Goal: Information Seeking & Learning: Compare options

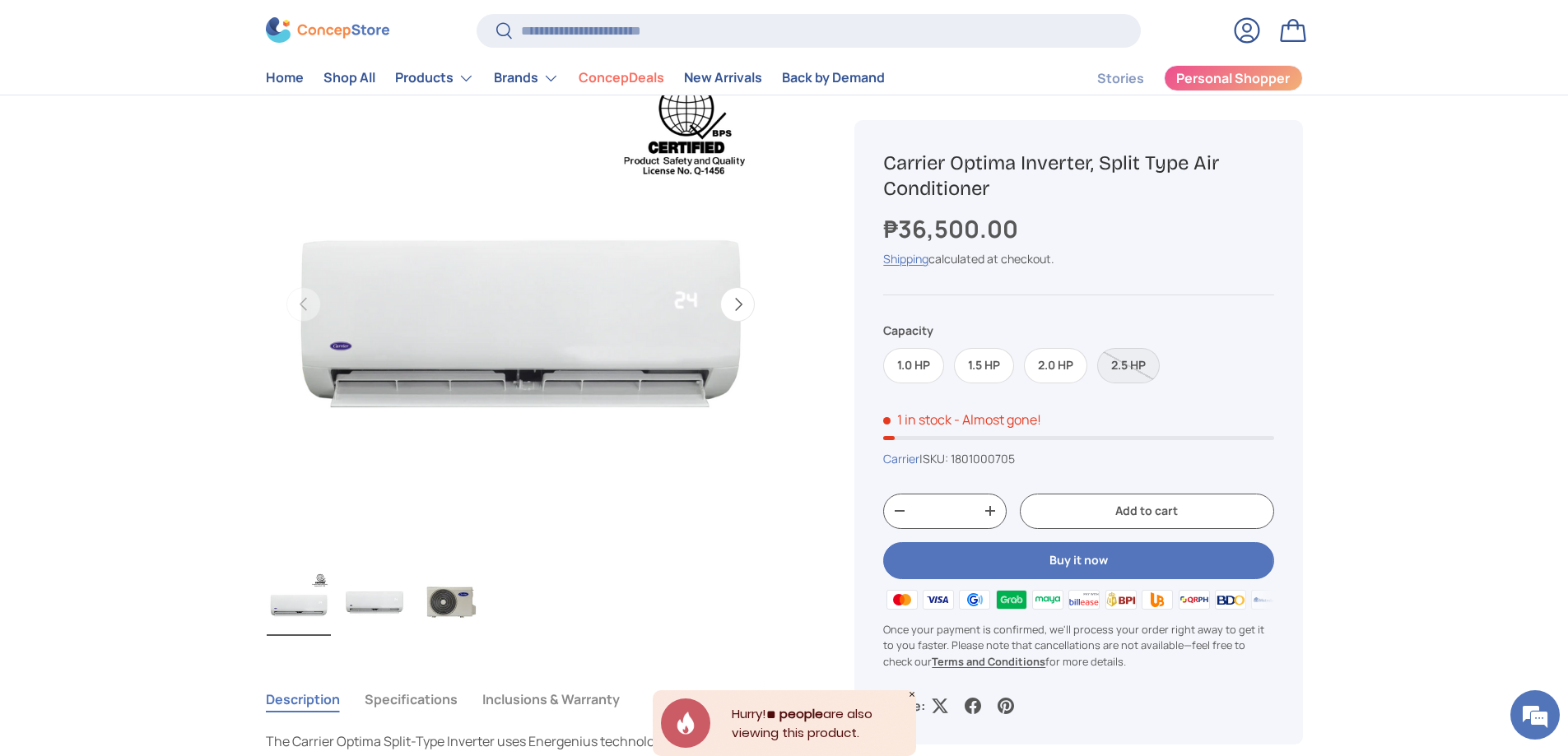
scroll to position [165, 0]
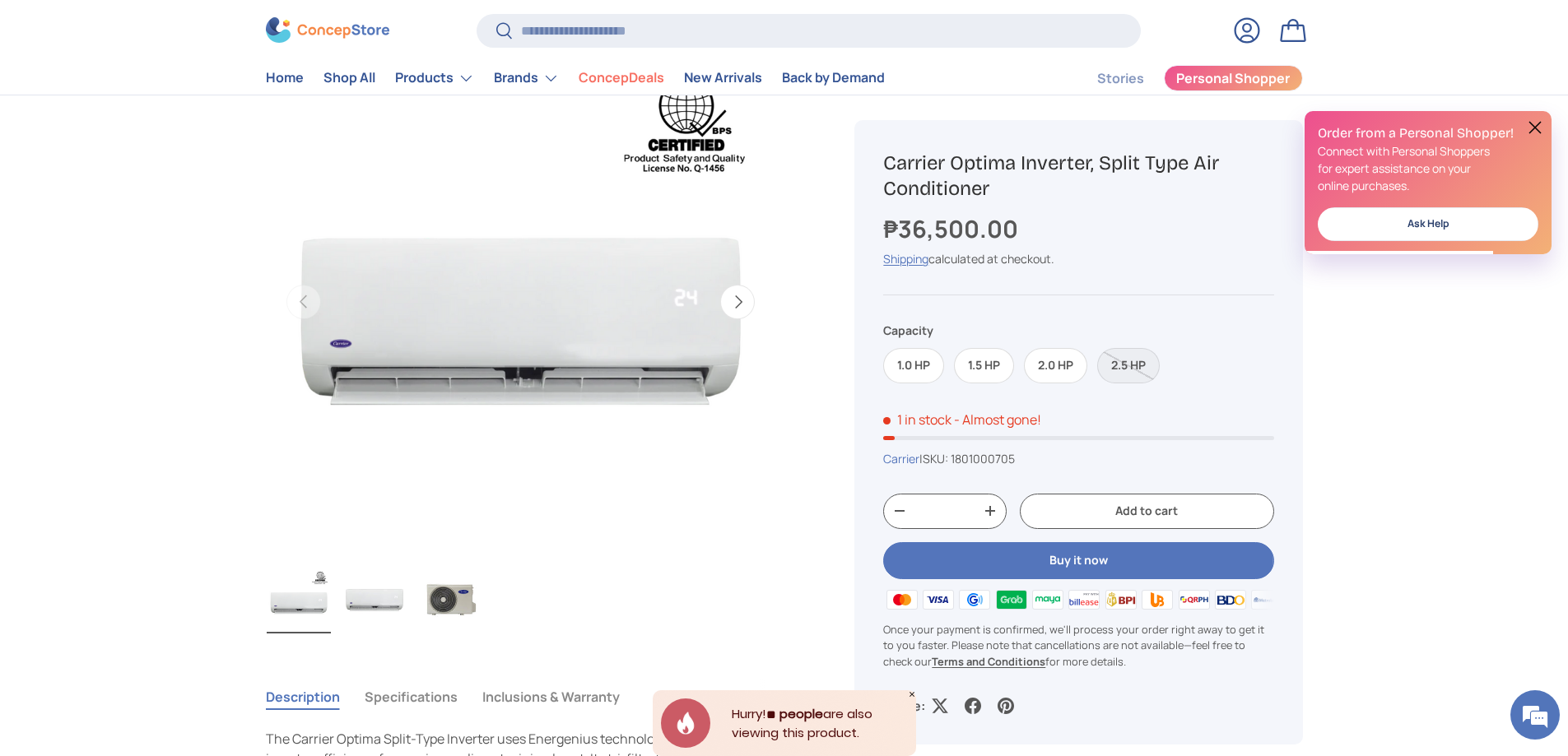
click at [741, 309] on button "Next" at bounding box center [738, 302] width 35 height 35
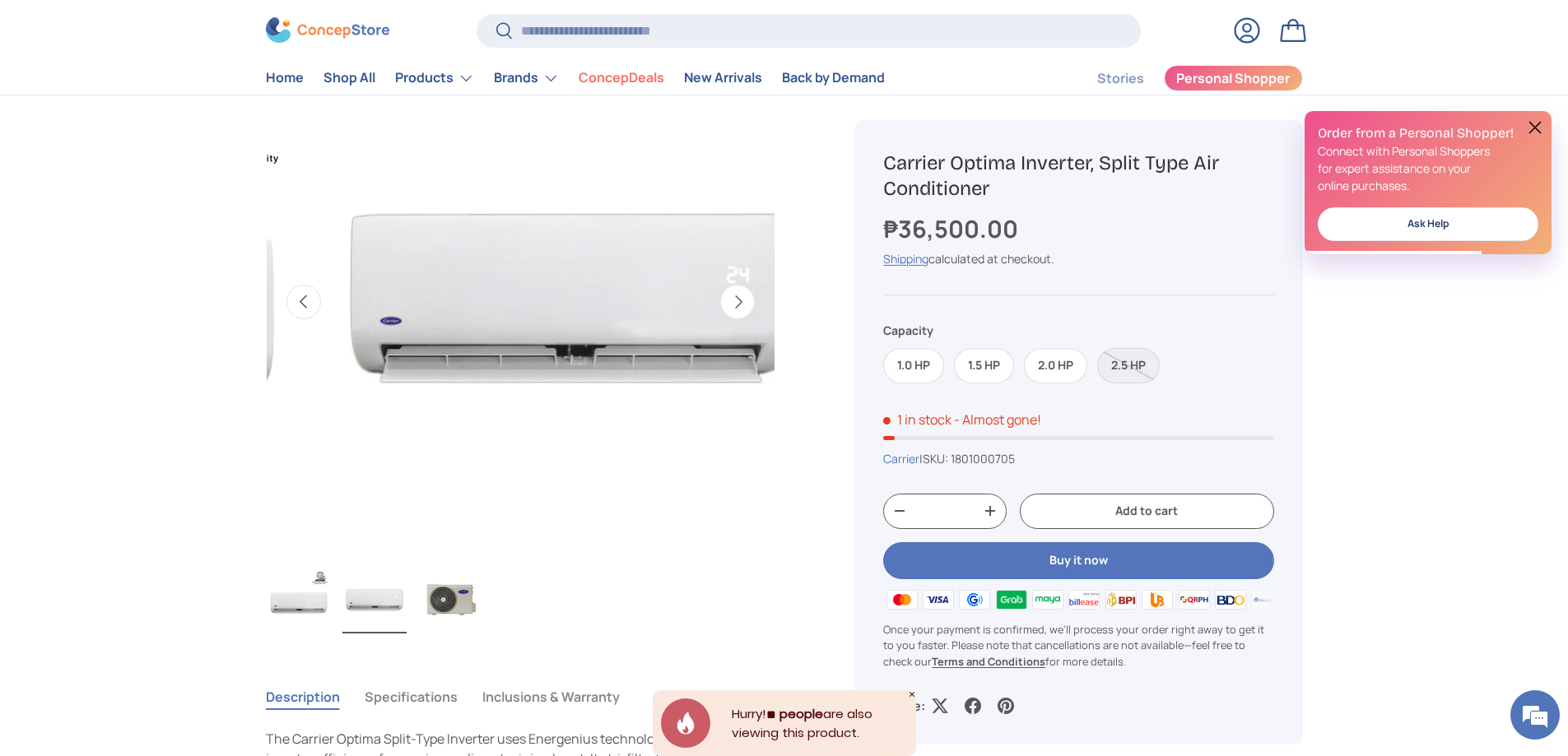
scroll to position [0, 518]
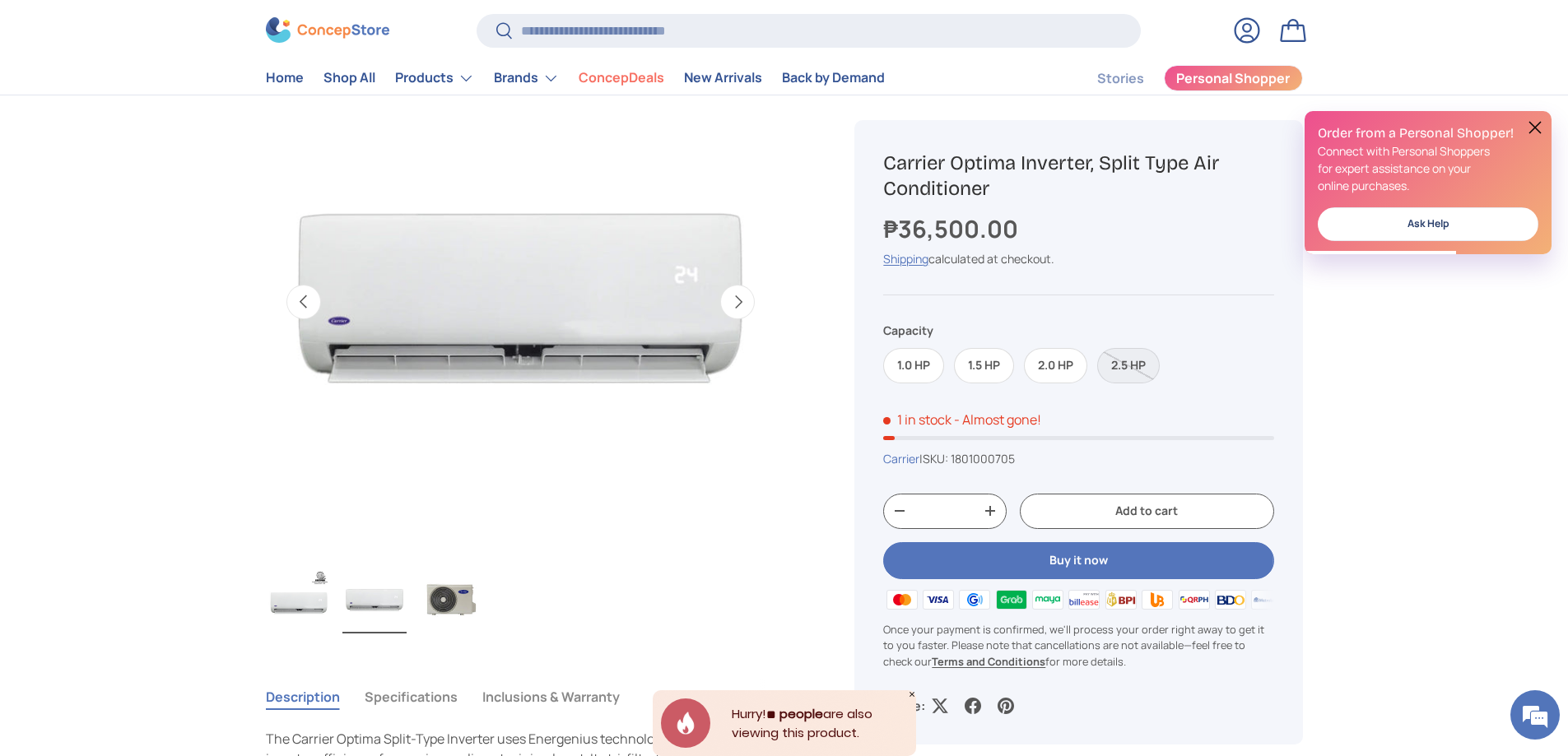
click at [741, 307] on button "Next" at bounding box center [738, 302] width 35 height 35
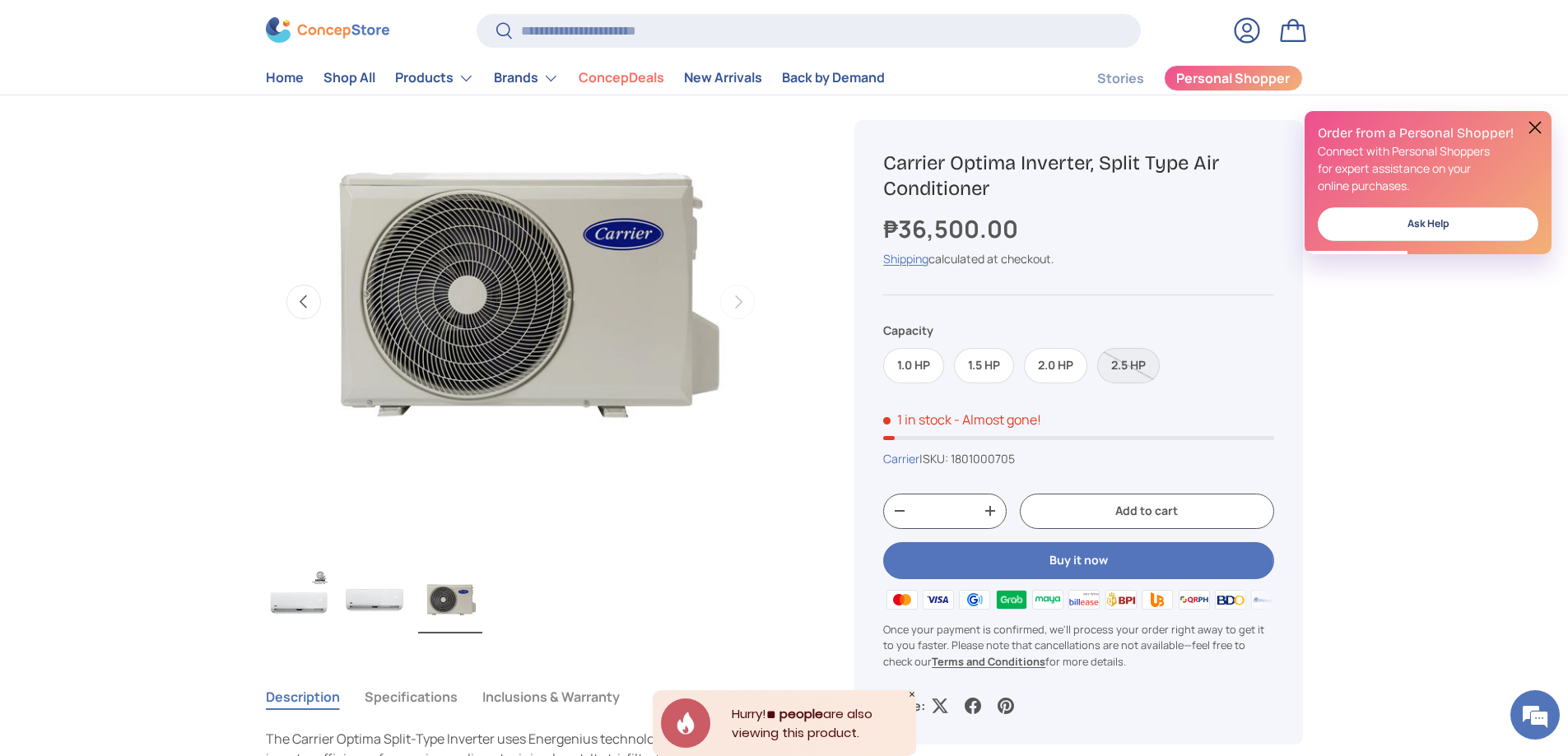
scroll to position [0, 0]
click at [1057, 368] on label "2.0 HP" at bounding box center [1056, 365] width 64 height 36
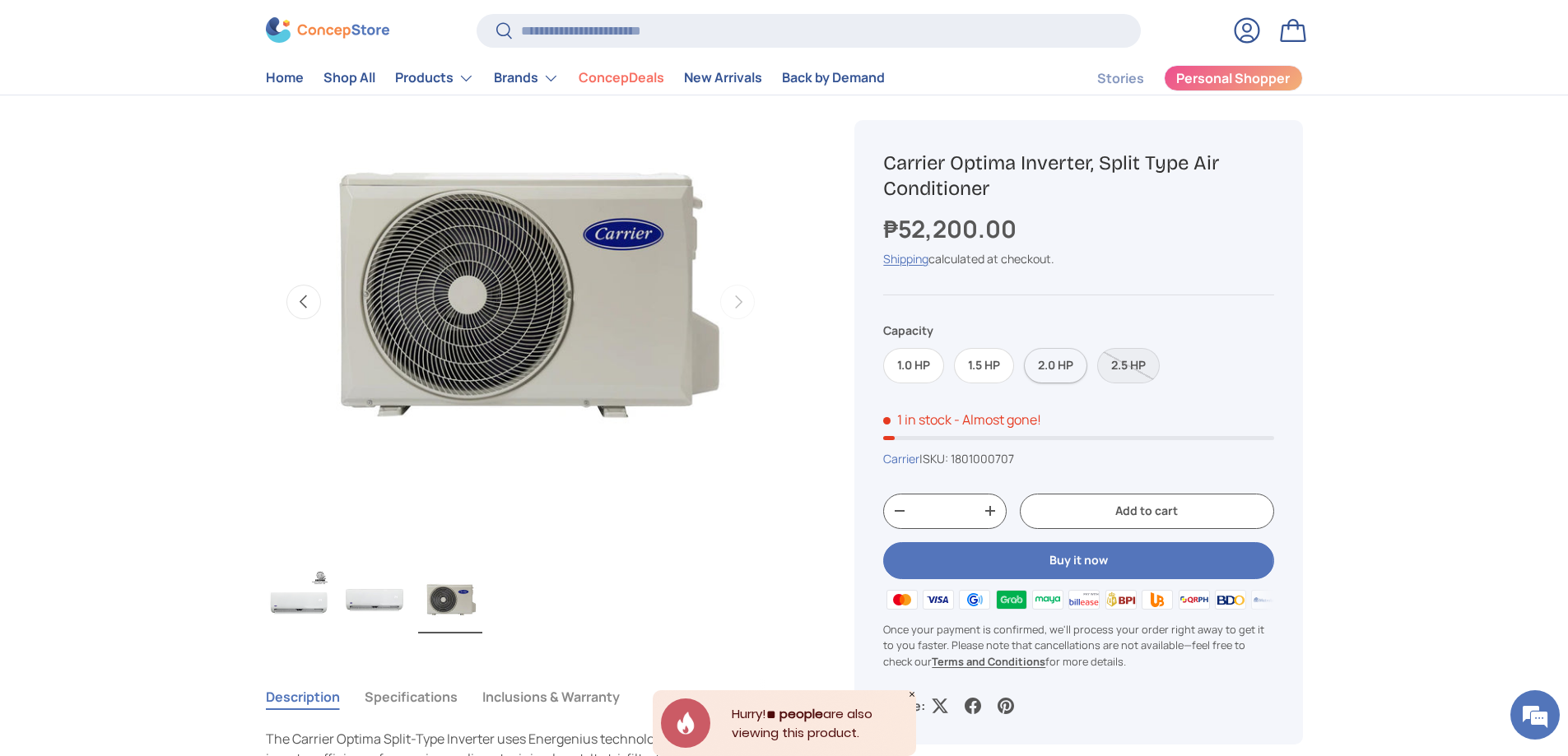
click at [1056, 368] on label "2.0 HP" at bounding box center [1056, 365] width 64 height 36
click at [991, 370] on label "1.5 HP" at bounding box center [984, 365] width 60 height 36
click at [1061, 372] on label "2.0 HP" at bounding box center [1056, 365] width 64 height 36
click at [922, 368] on label "1.0 HP" at bounding box center [914, 365] width 61 height 36
click at [1046, 372] on label "2.0 HP" at bounding box center [1056, 365] width 64 height 36
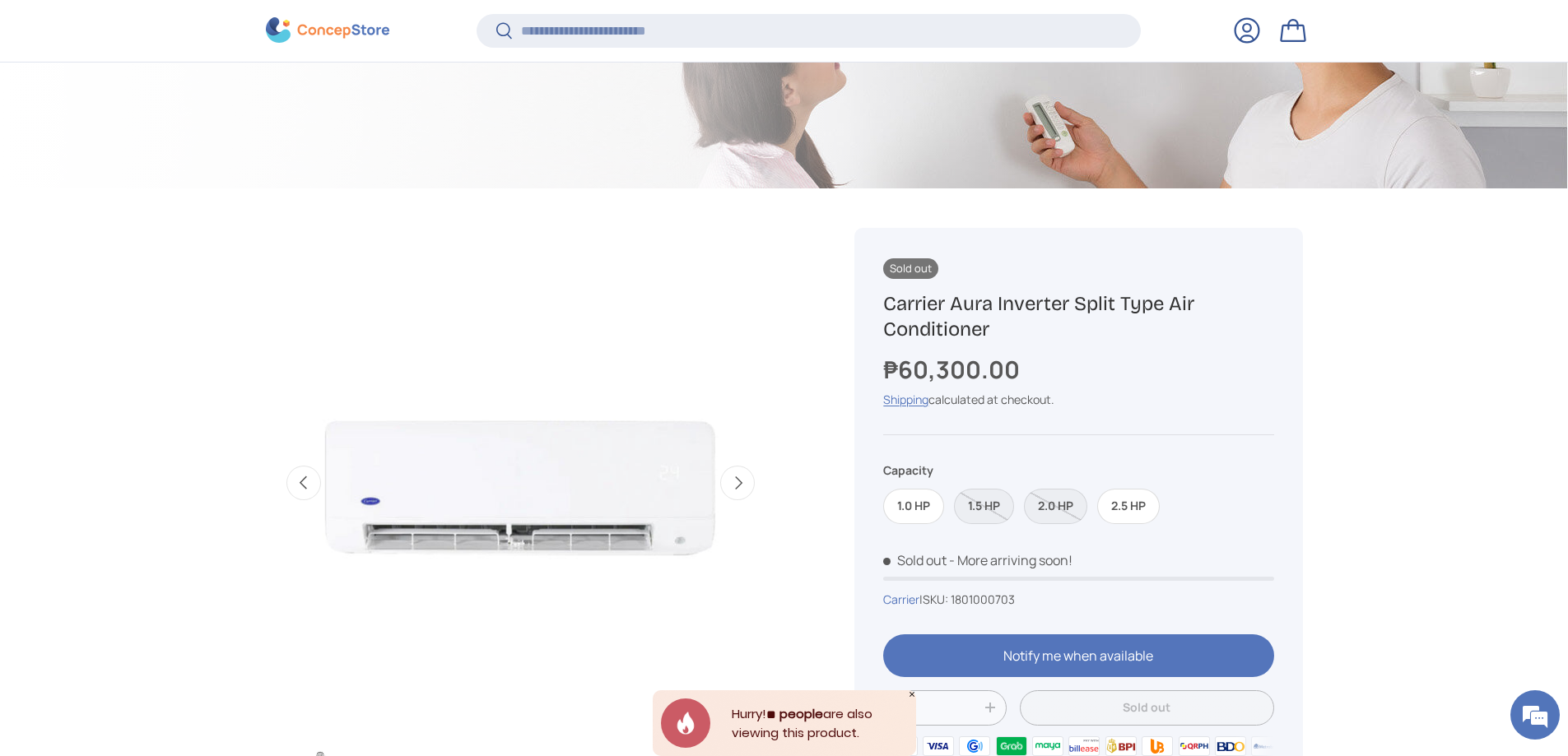
scroll to position [490, 0]
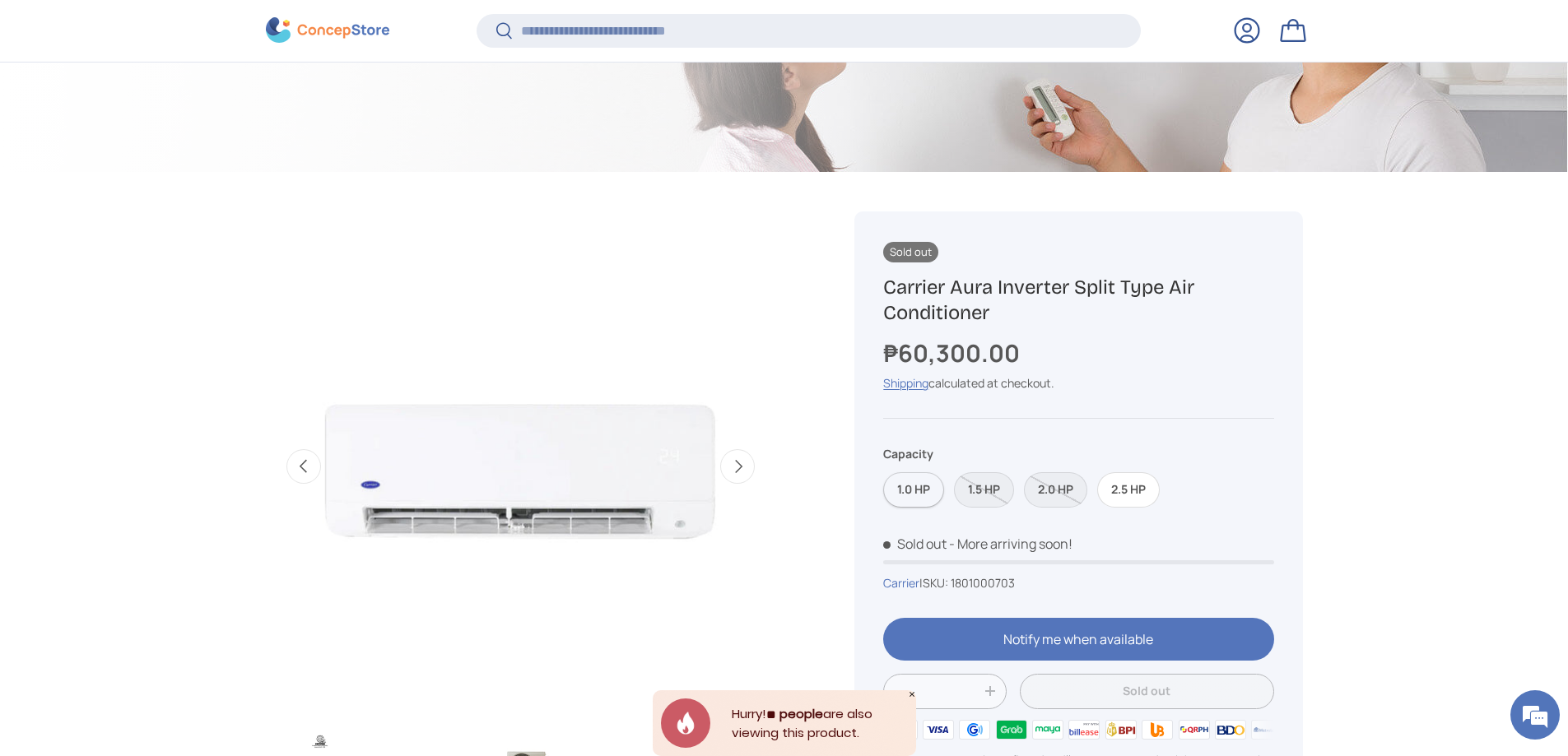
click at [916, 490] on label "1.0 HP" at bounding box center [914, 490] width 61 height 36
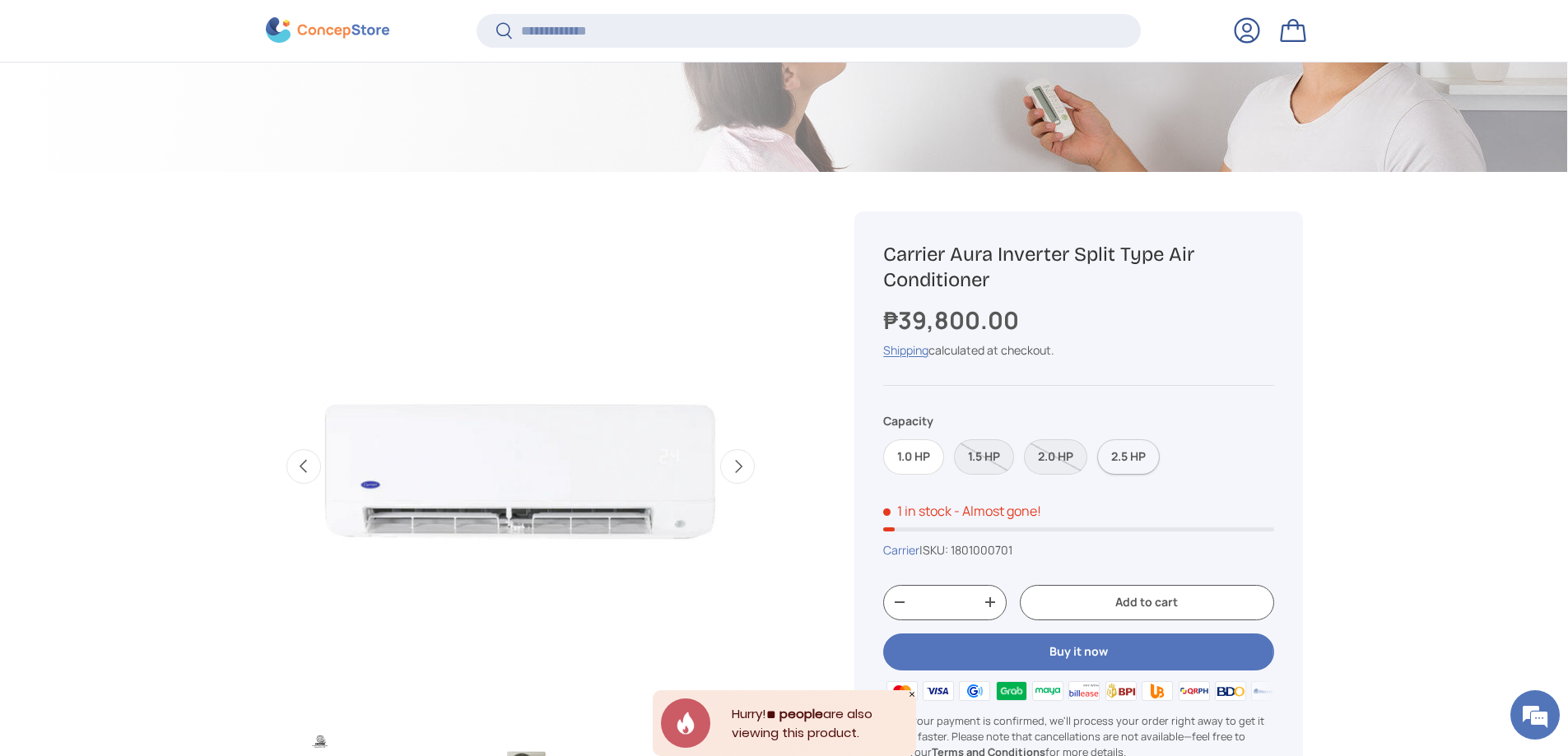
click at [1131, 460] on label "2.5 HP" at bounding box center [1128, 457] width 63 height 36
click at [905, 460] on label "1.0 HP" at bounding box center [914, 457] width 61 height 36
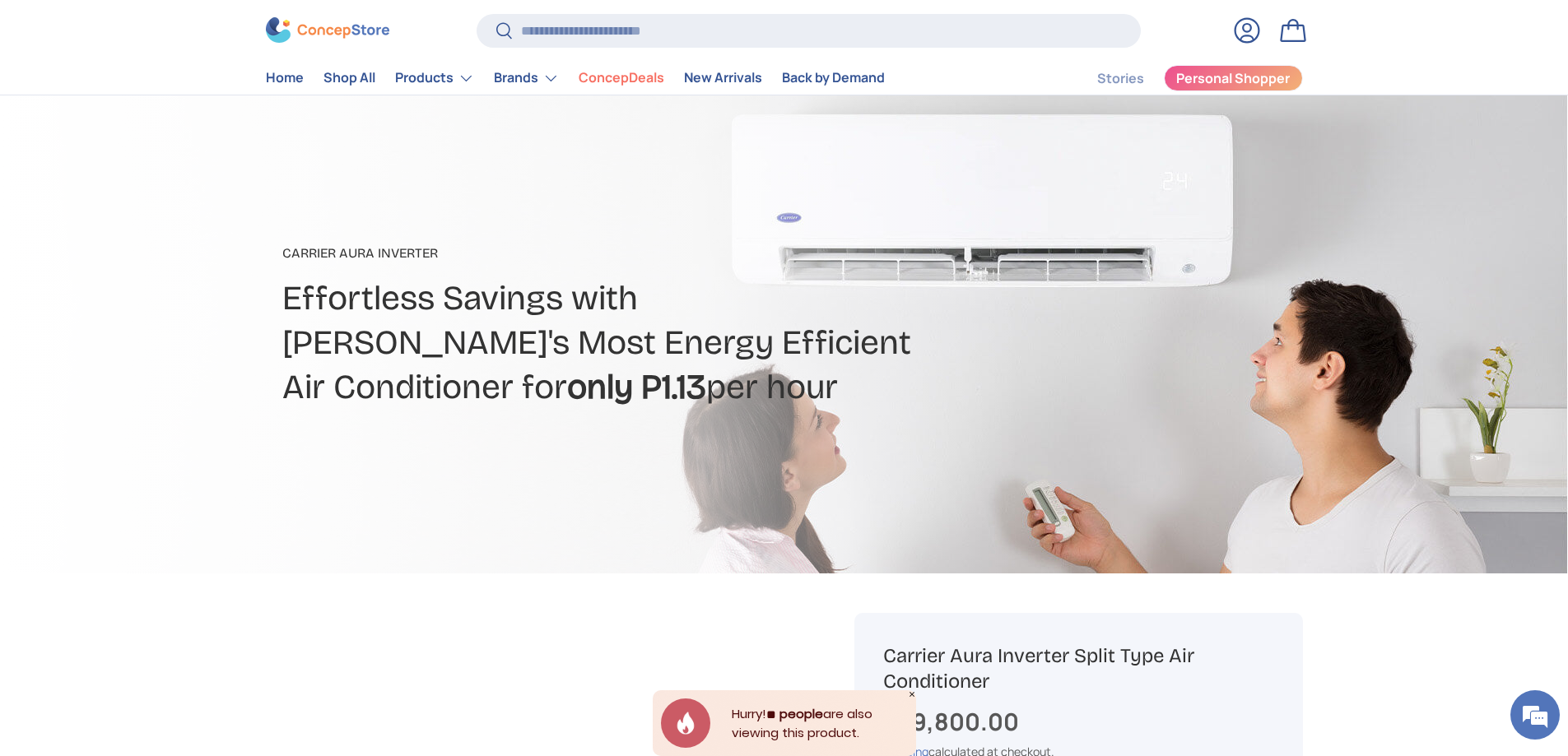
scroll to position [82, 0]
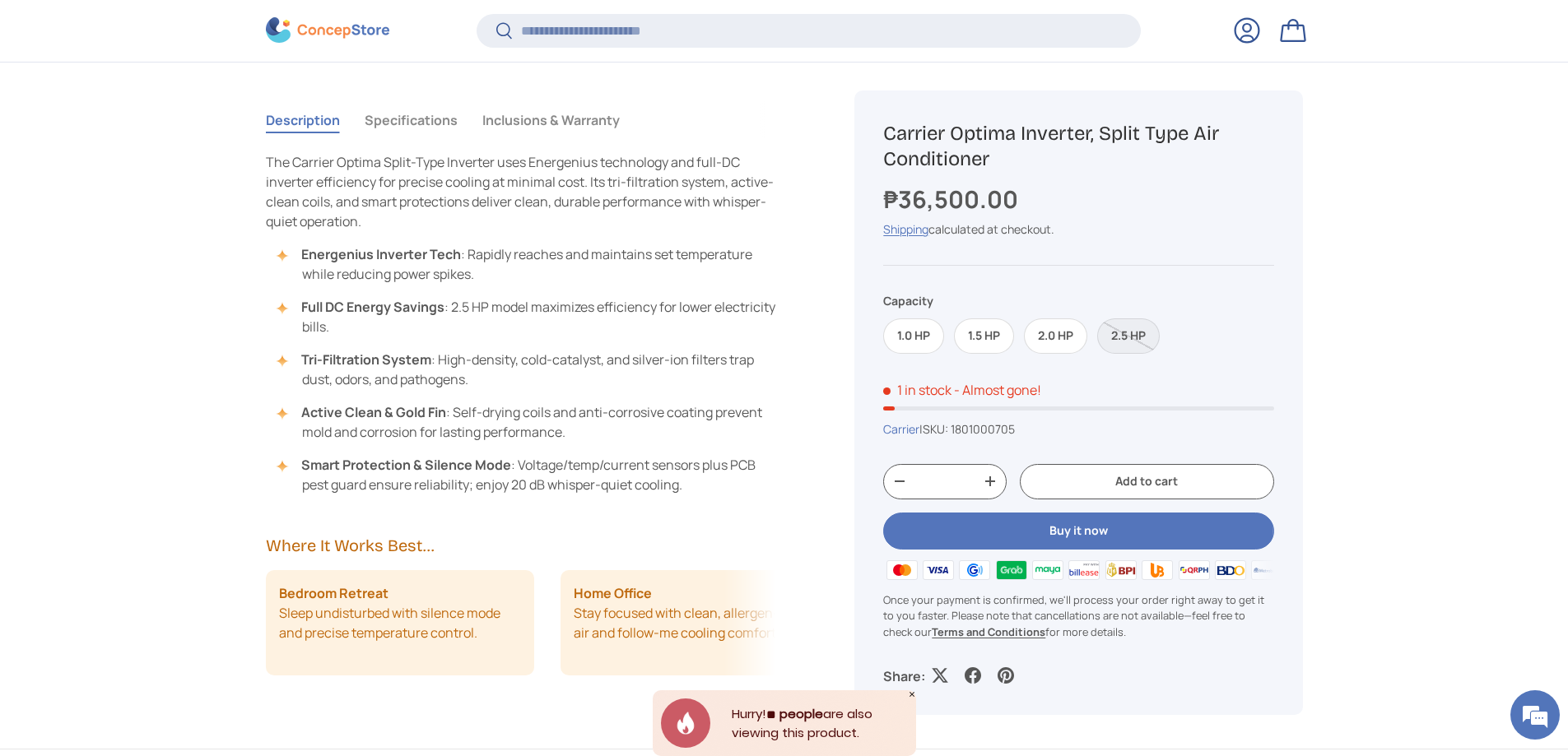
scroll to position [3871, 6728]
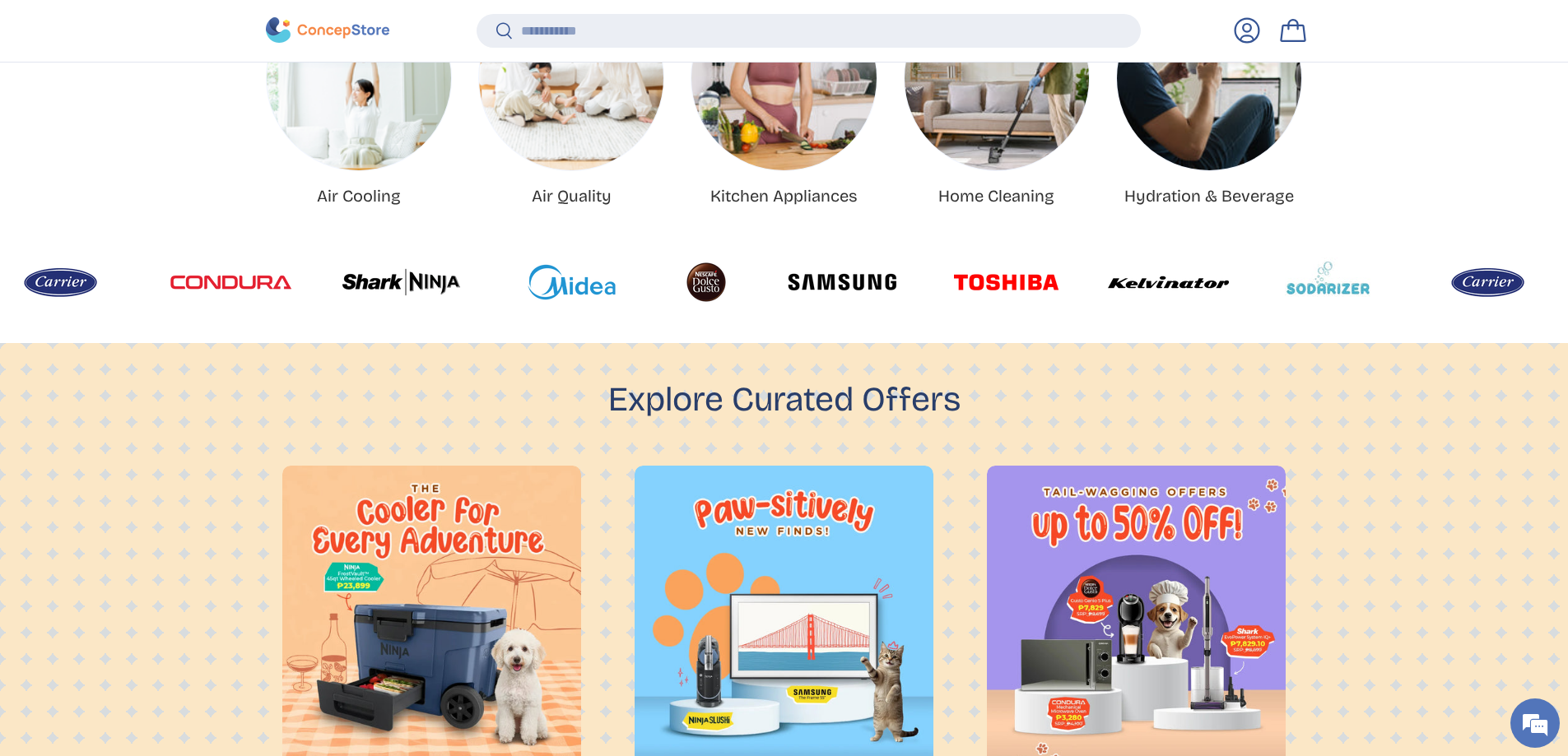
scroll to position [836, 0]
